Goal: Information Seeking & Learning: Learn about a topic

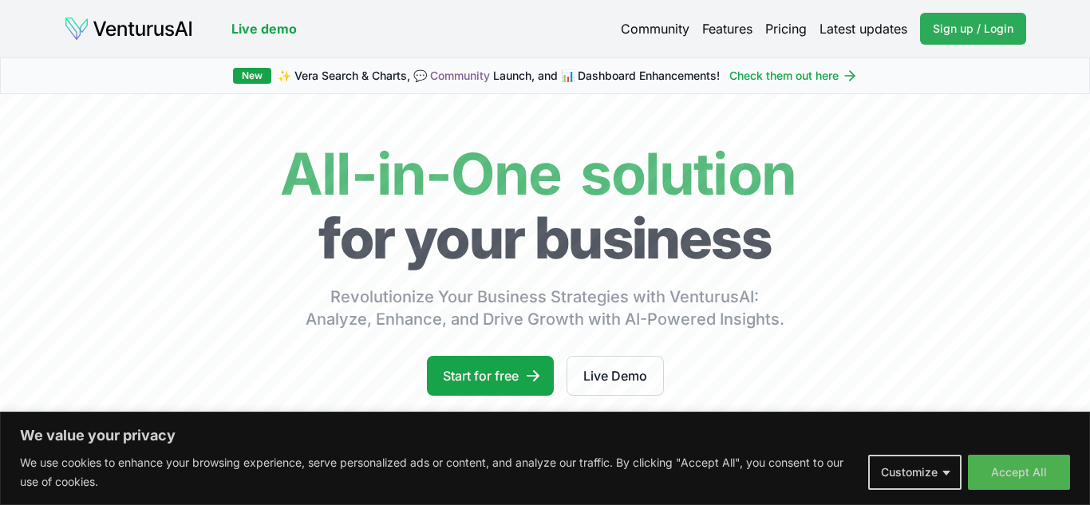
click at [961, 36] on link "Sign up / Login Login" at bounding box center [973, 29] width 106 height 32
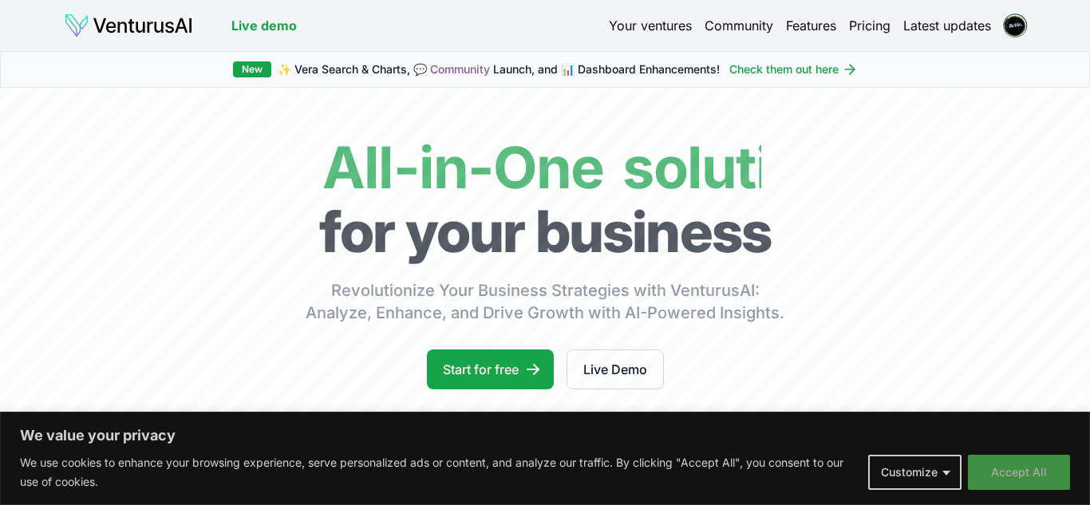
click at [1040, 472] on button "Accept All" at bounding box center [1019, 472] width 102 height 35
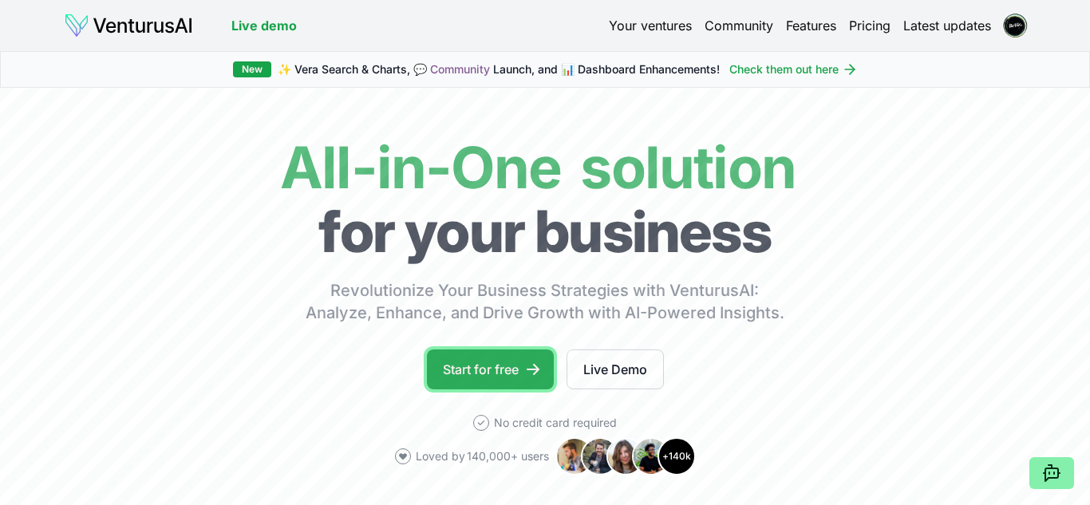
click at [504, 375] on link "Start for free" at bounding box center [490, 369] width 127 height 40
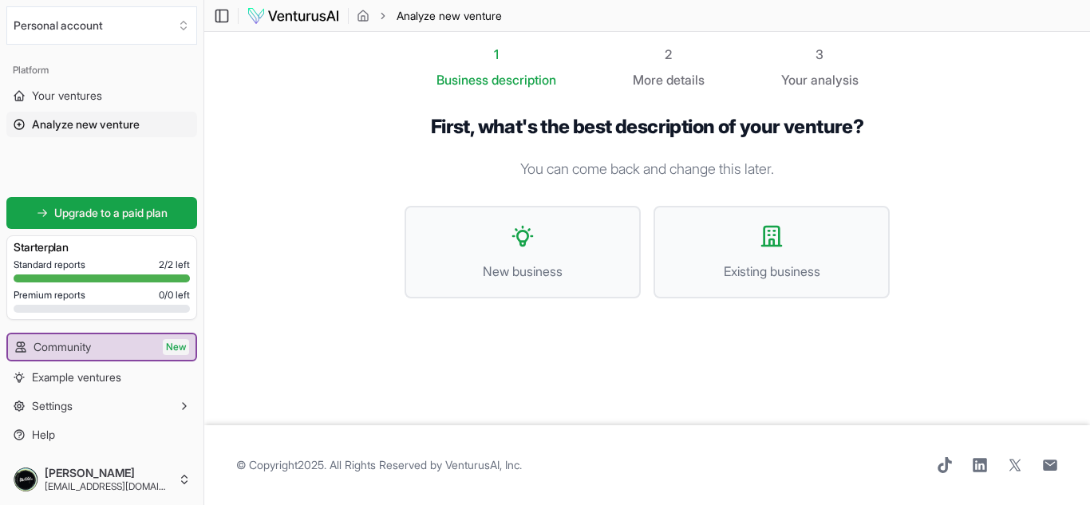
click at [522, 80] on span "description" at bounding box center [523, 80] width 65 height 16
click at [61, 101] on span "Your ventures" at bounding box center [67, 96] width 70 height 16
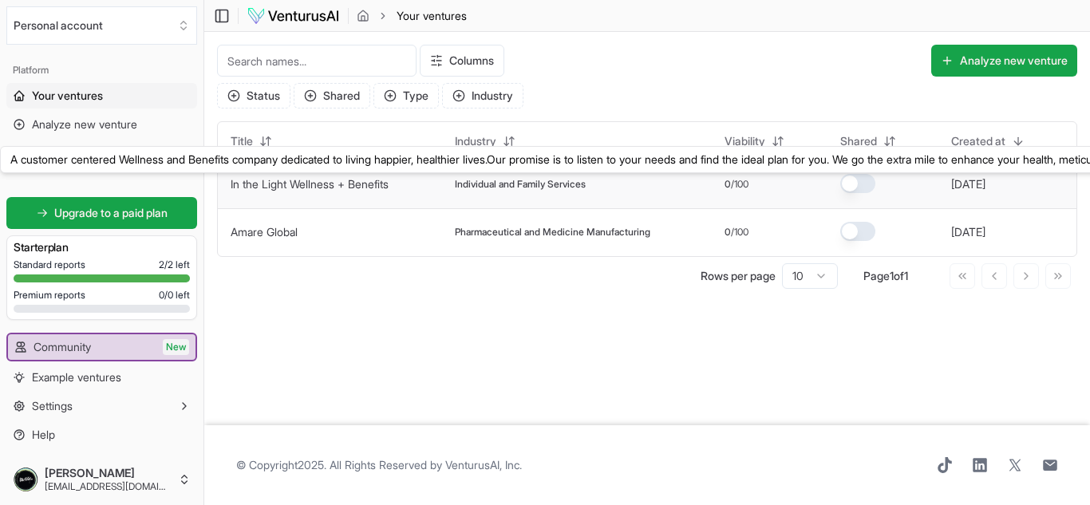
click at [318, 185] on link "In the Light Wellness + Benefits" at bounding box center [310, 184] width 158 height 14
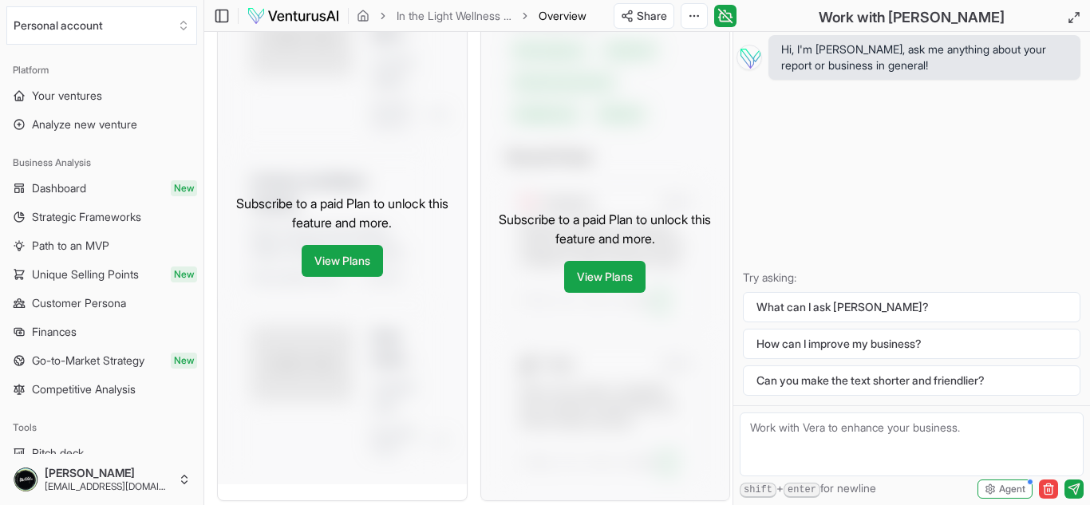
scroll to position [819, 0]
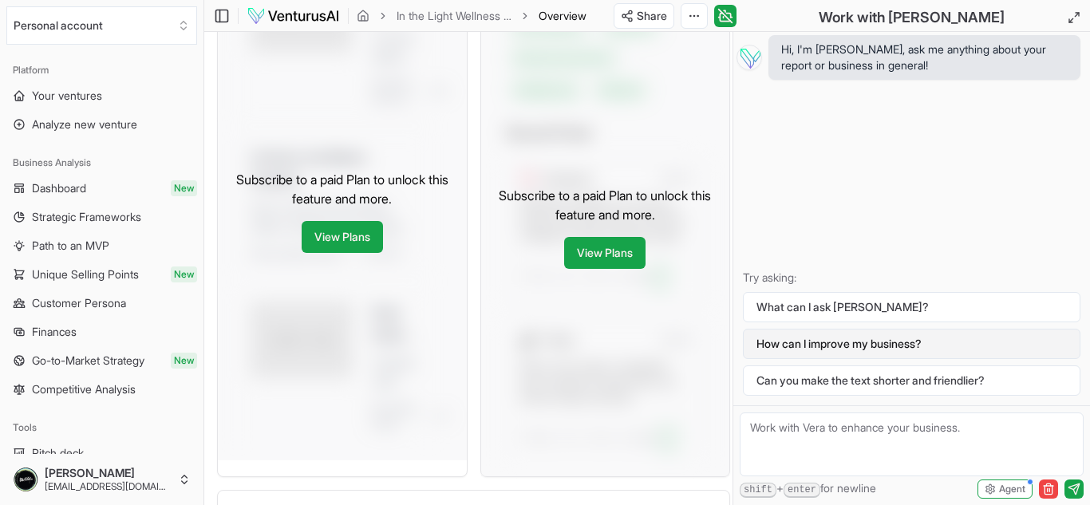
click at [819, 349] on button "How can I improve my business?" at bounding box center [911, 344] width 337 height 30
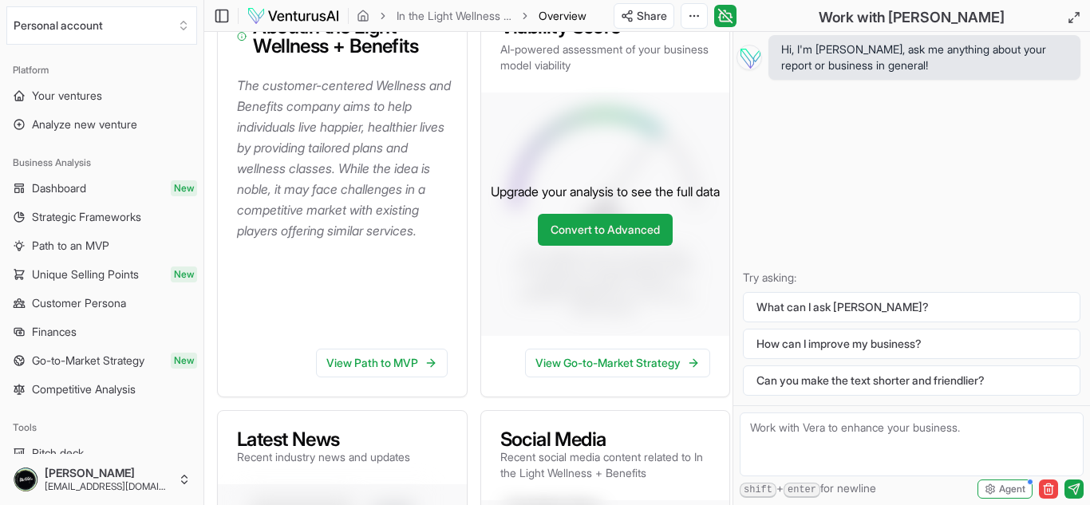
scroll to position [361, 0]
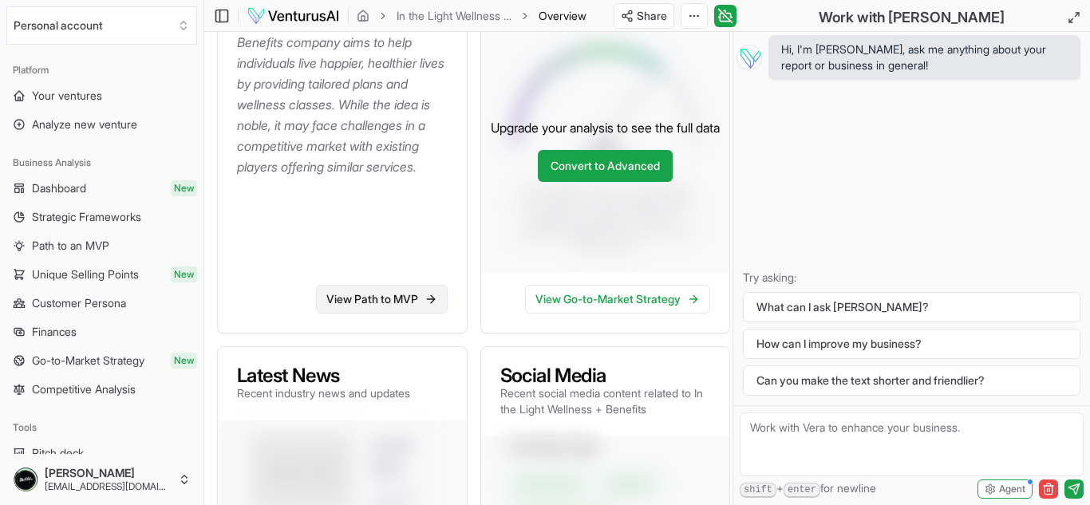
click at [365, 285] on link "View Path to MVP" at bounding box center [382, 299] width 132 height 29
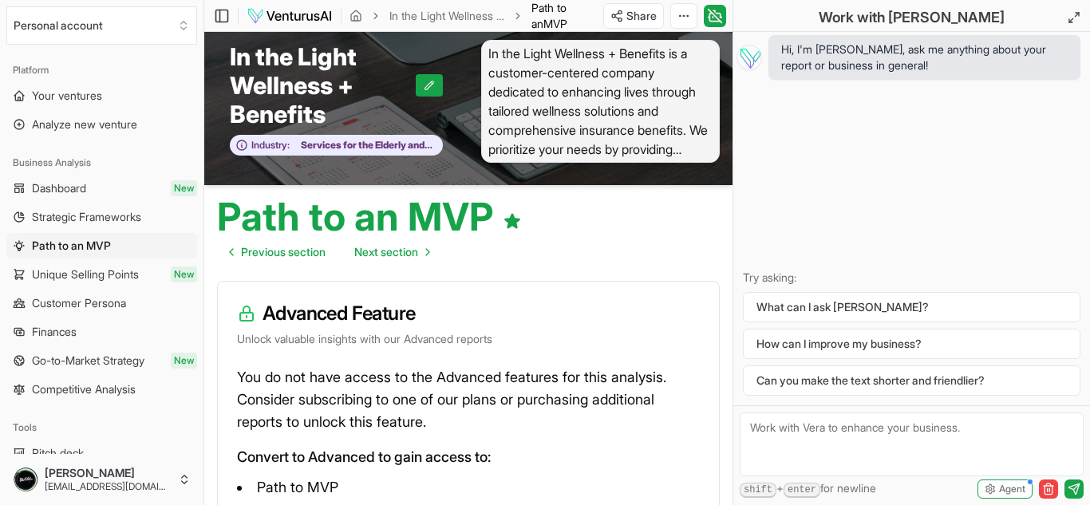
scroll to position [16, 0]
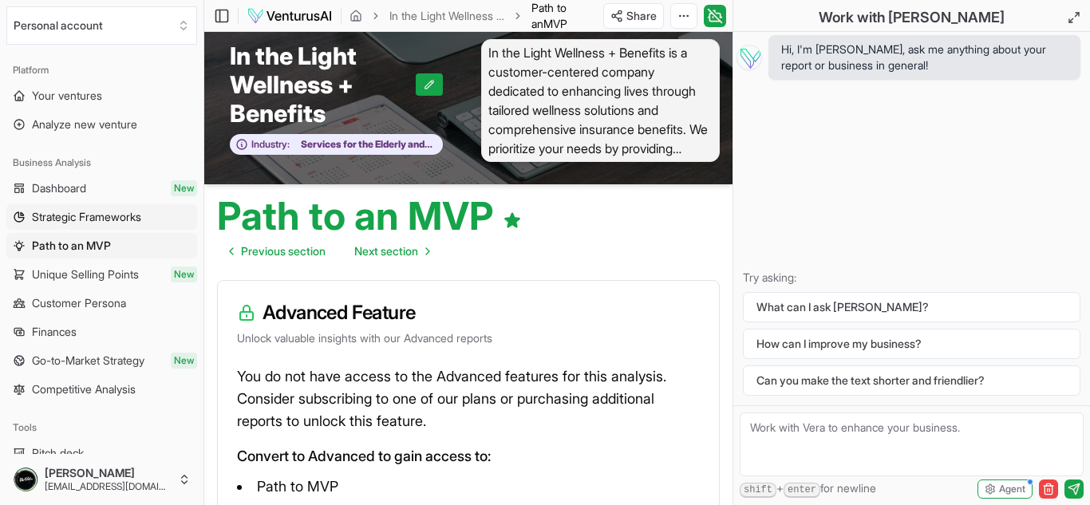
click at [61, 221] on span "Strategic Frameworks" at bounding box center [86, 217] width 109 height 16
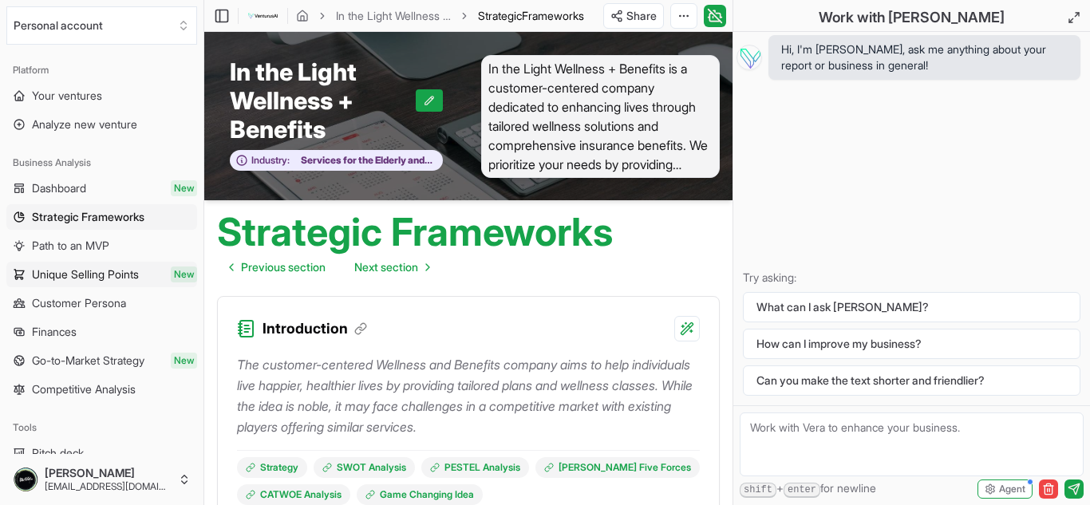
click at [37, 276] on span "Unique Selling Points" at bounding box center [85, 274] width 107 height 16
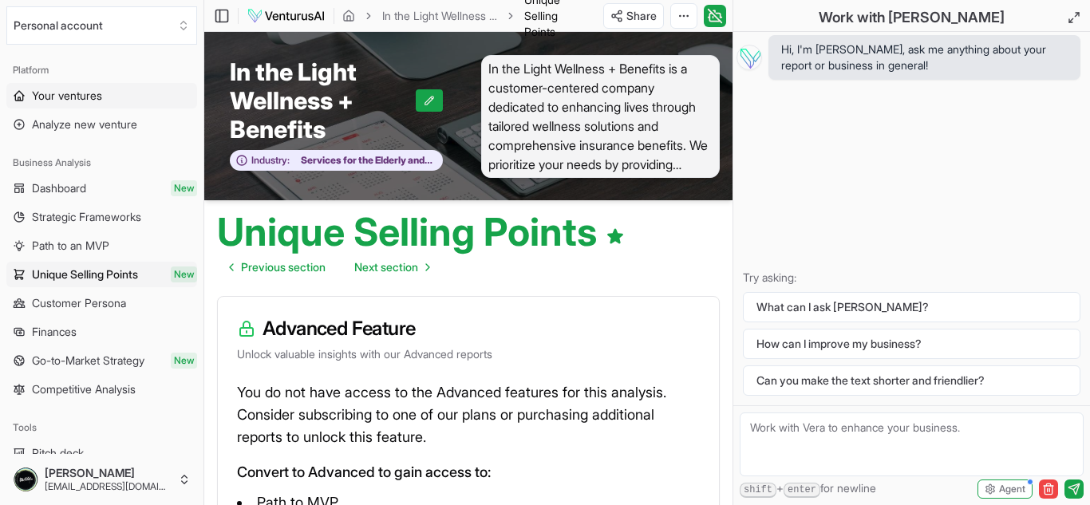
click at [52, 97] on span "Your ventures" at bounding box center [67, 96] width 70 height 16
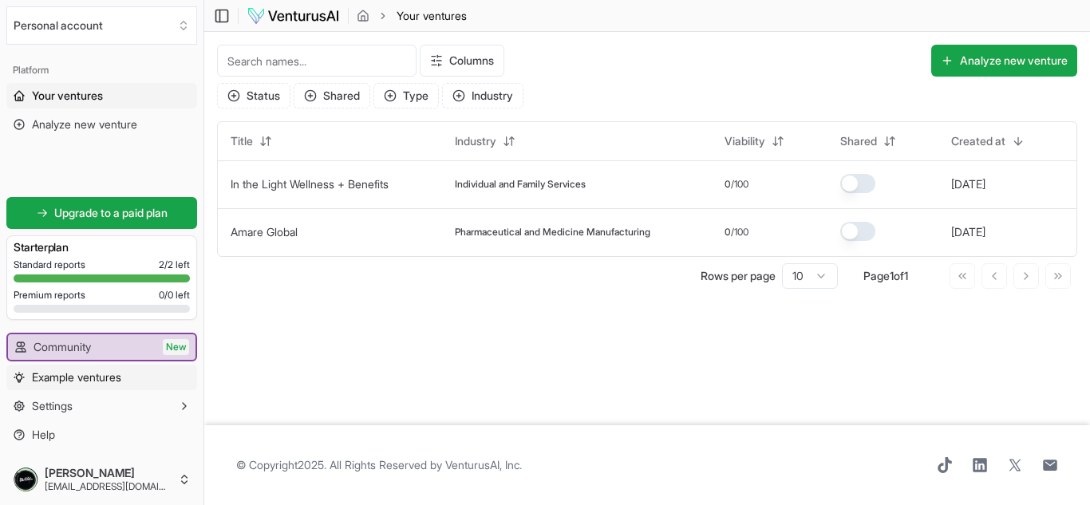
click at [141, 375] on link "Example ventures" at bounding box center [101, 378] width 191 height 26
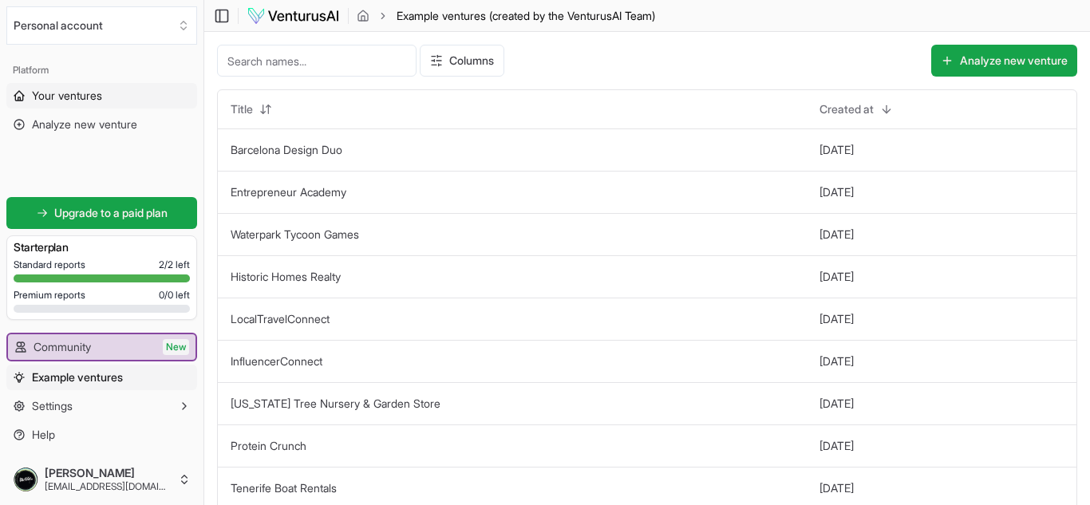
click at [69, 102] on span "Your ventures" at bounding box center [67, 96] width 70 height 16
